Goal: Transaction & Acquisition: Purchase product/service

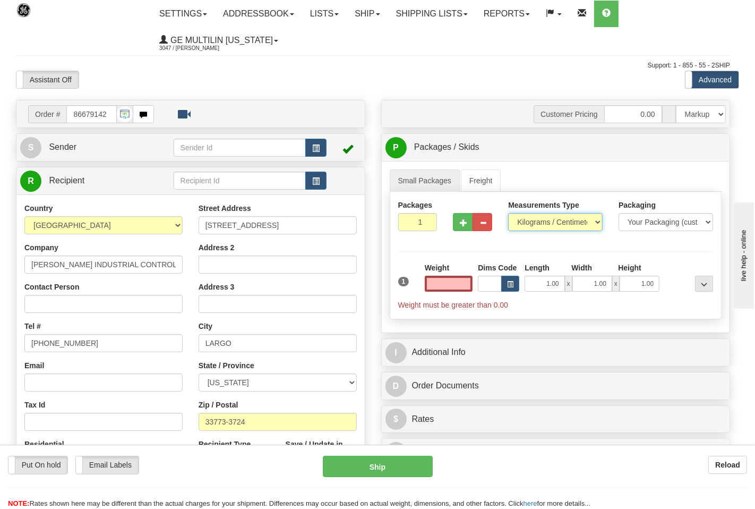
type input "0.00"
click at [531, 226] on select "Pounds / Inches Kilograms / Centimeters" at bounding box center [548, 222] width 93 height 18
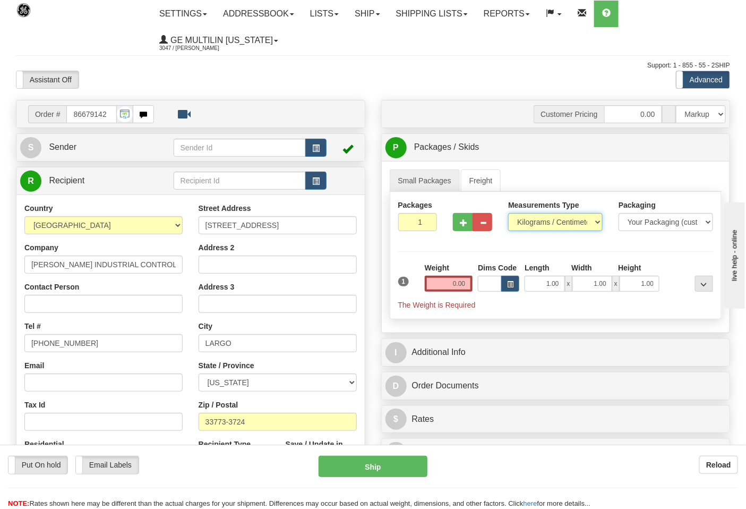
select select "0"
click at [508, 213] on select "Pounds / Inches Kilograms / Centimeters" at bounding box center [555, 222] width 95 height 18
click at [465, 283] on input "0.00" at bounding box center [449, 284] width 48 height 16
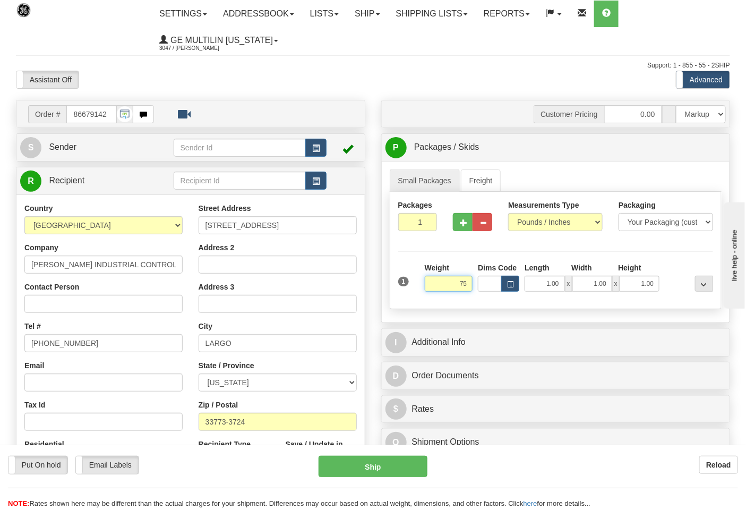
click button "Delete" at bounding box center [0, 0] width 0 height 0
type input "75.00"
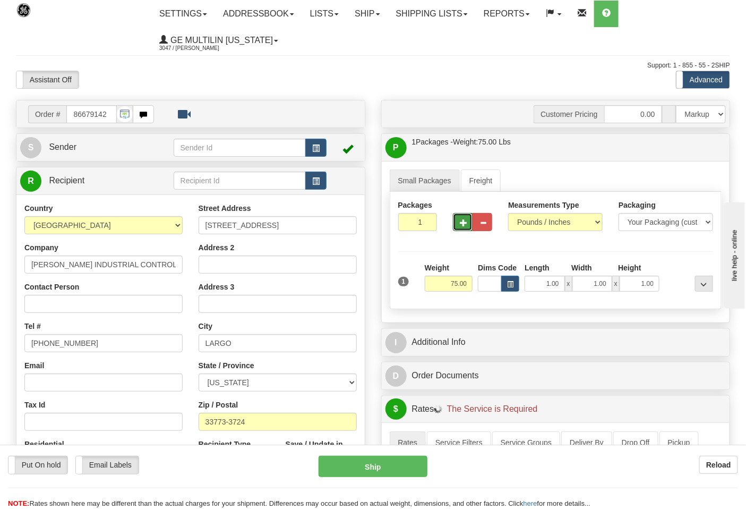
click at [453, 219] on button "button" at bounding box center [463, 222] width 20 height 18
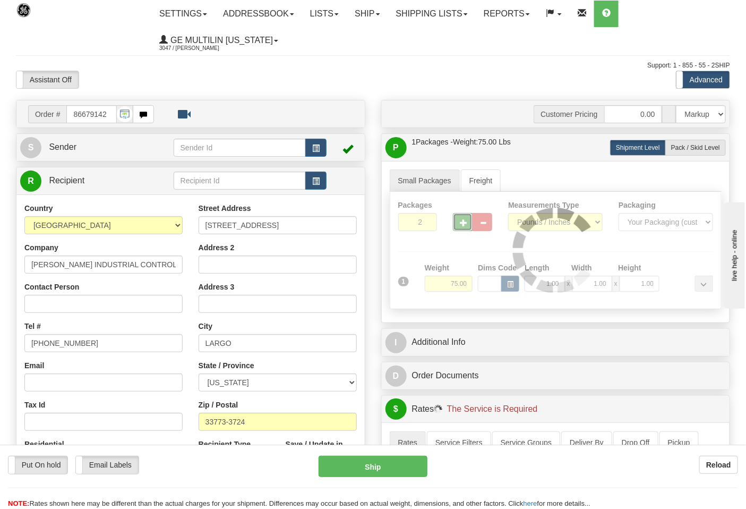
click at [461, 222] on div at bounding box center [555, 250] width 331 height 117
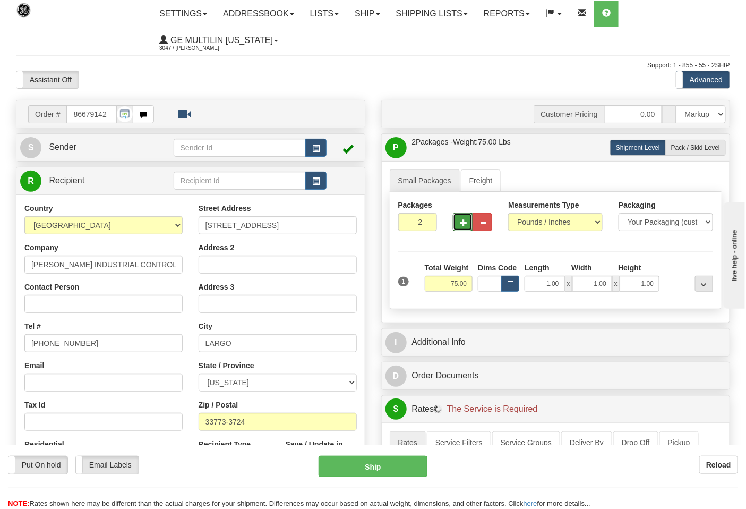
click at [461, 223] on span "button" at bounding box center [463, 222] width 7 height 7
type input "3"
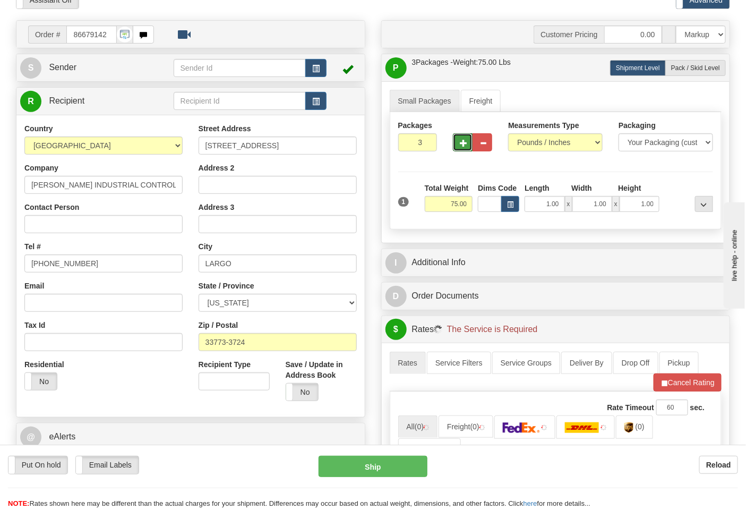
scroll to position [236, 0]
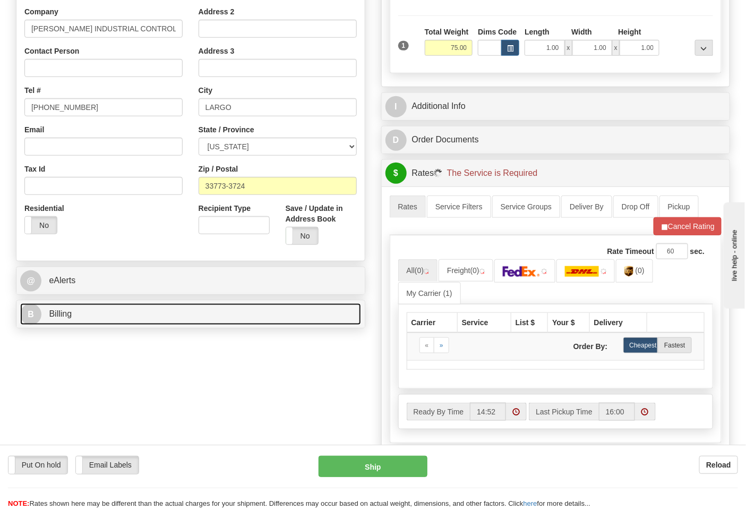
click at [116, 325] on link "B Billing" at bounding box center [190, 314] width 341 height 22
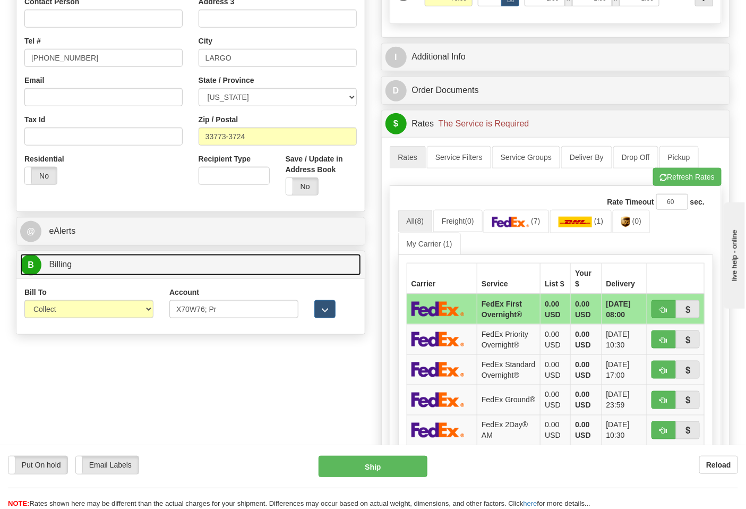
scroll to position [354, 0]
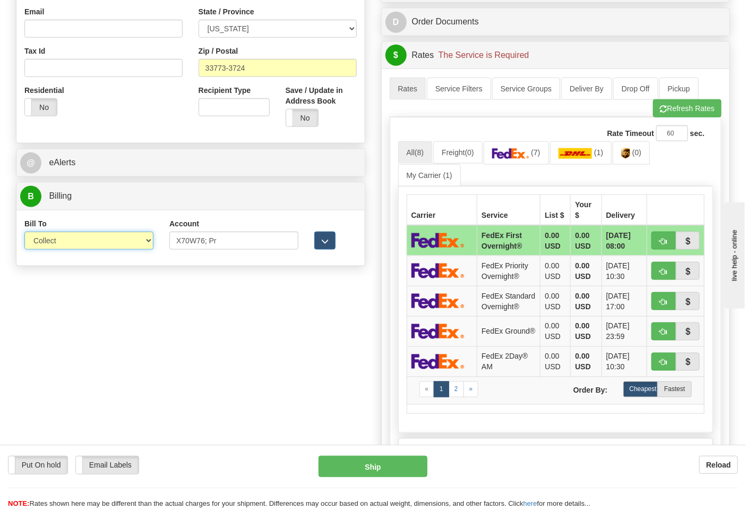
click at [67, 246] on select "Sender Recipient Third Party Collect" at bounding box center [88, 240] width 129 height 18
select select "2"
click at [24, 233] on select "Sender Recipient Third Party Collect" at bounding box center [88, 240] width 129 height 18
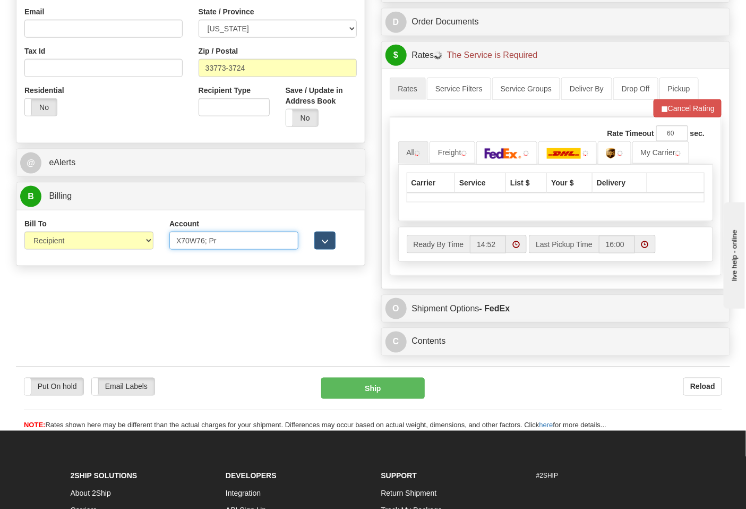
click at [229, 243] on input "X70W76; Pr" at bounding box center [233, 240] width 129 height 18
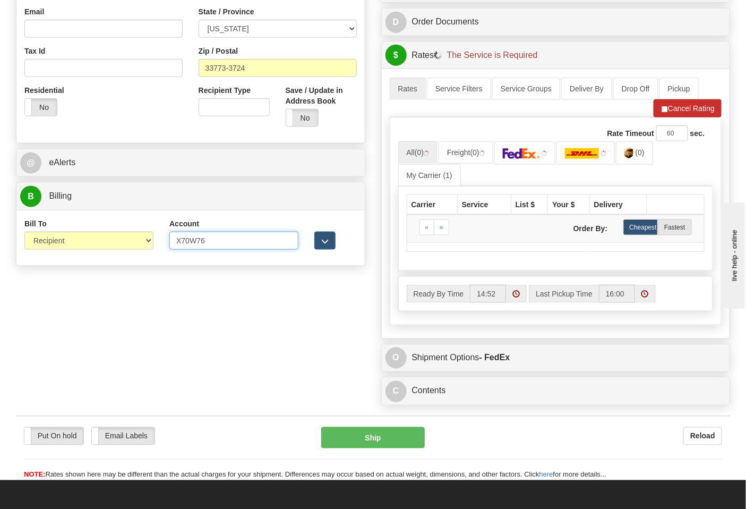
type input "X70W76"
click at [683, 106] on button "Cancel Rating" at bounding box center [688, 108] width 68 height 18
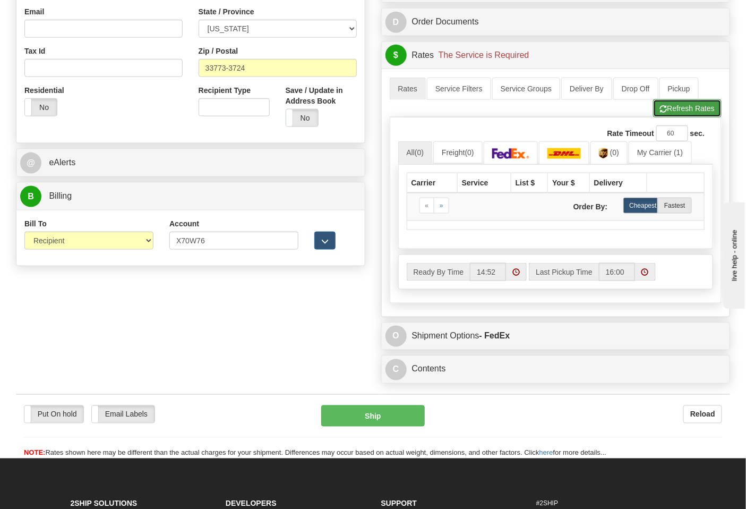
click at [683, 108] on button "Refresh Rates" at bounding box center [687, 108] width 68 height 18
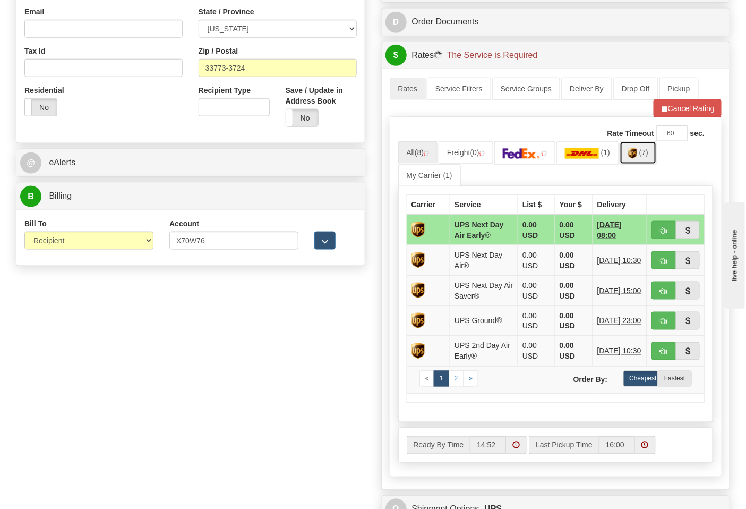
click at [637, 158] on img at bounding box center [632, 153] width 9 height 11
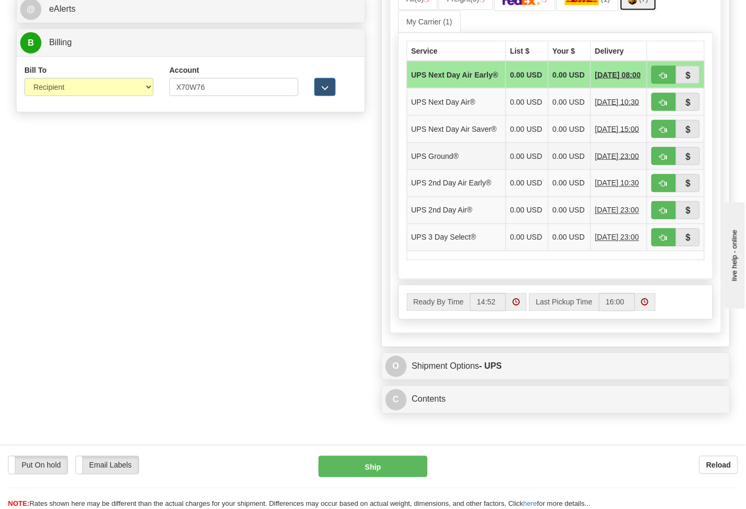
scroll to position [531, 0]
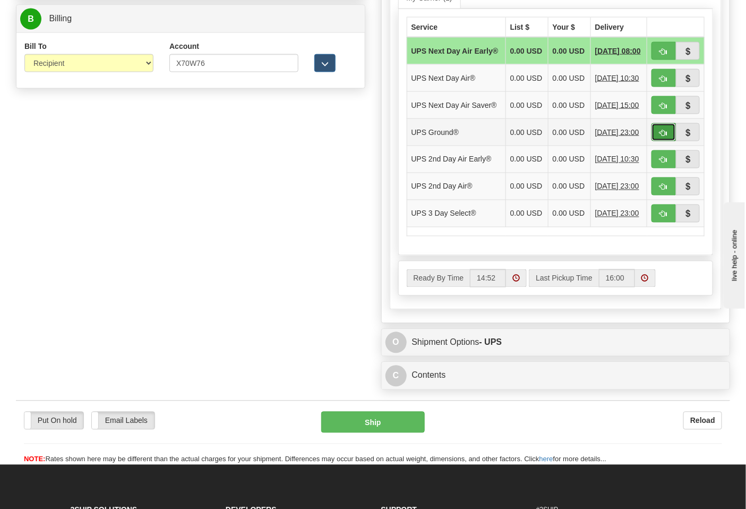
click at [661, 136] on span "button" at bounding box center [663, 133] width 7 height 7
type input "03"
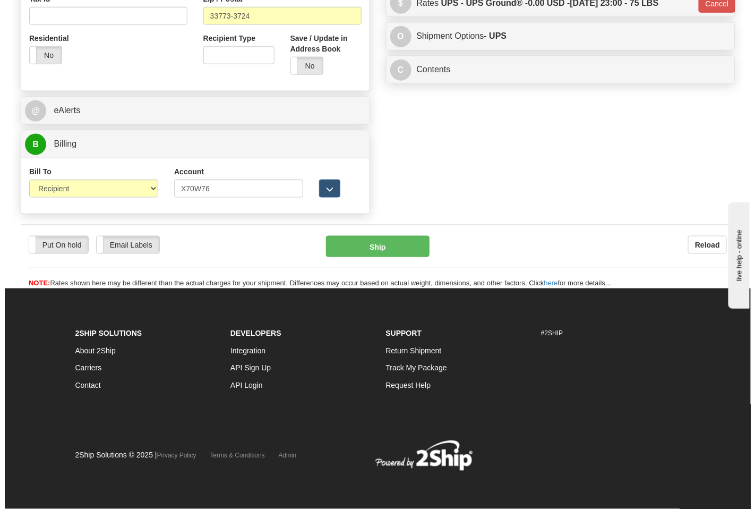
scroll to position [407, 0]
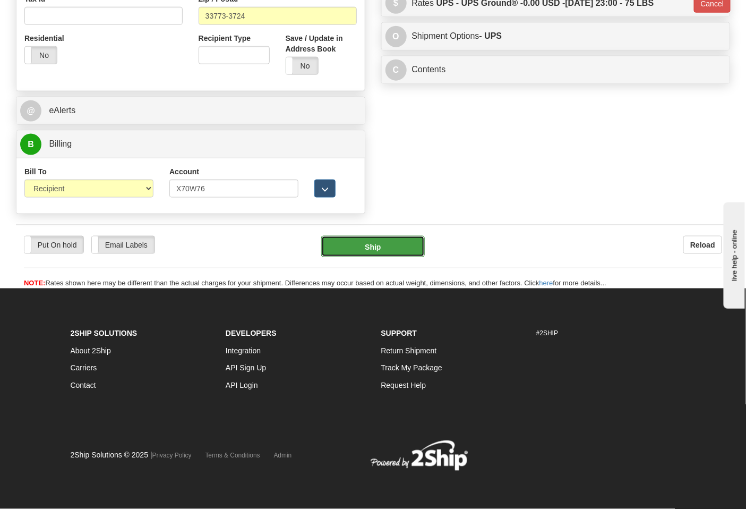
click at [379, 241] on button "Ship" at bounding box center [372, 246] width 103 height 21
